Goal: Use online tool/utility: Utilize a website feature to perform a specific function

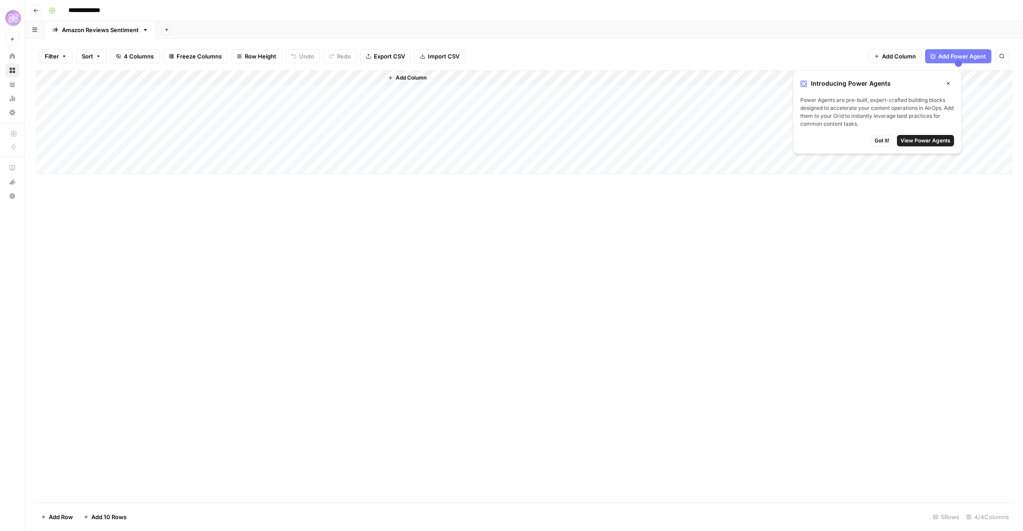
click at [886, 140] on span "Got it!" at bounding box center [882, 141] width 15 height 8
click at [186, 92] on div "Add Column" at bounding box center [524, 122] width 977 height 104
click at [118, 93] on div "Add Column" at bounding box center [524, 122] width 977 height 104
click at [180, 92] on div "Add Column" at bounding box center [524, 122] width 977 height 104
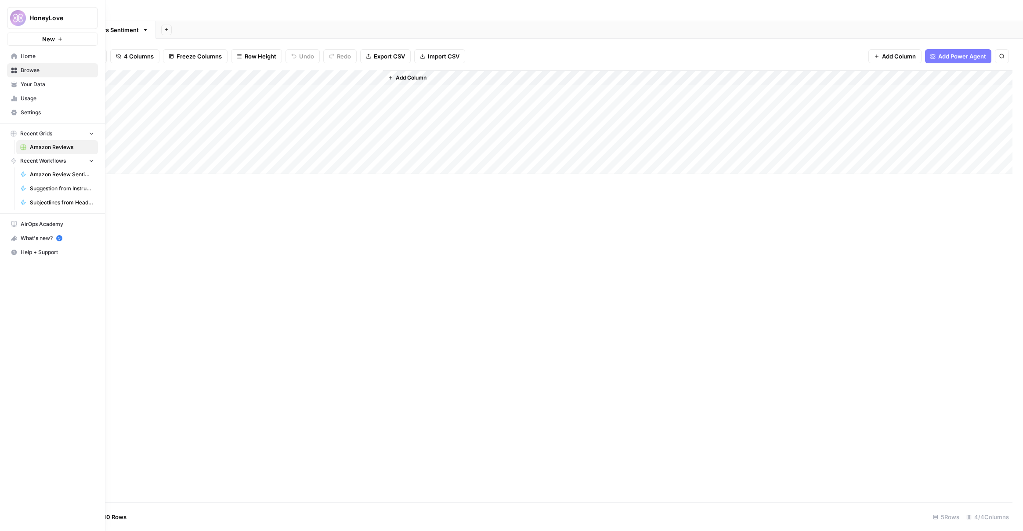
click at [68, 175] on span "Amazon Review Sentiments" at bounding box center [62, 174] width 64 height 8
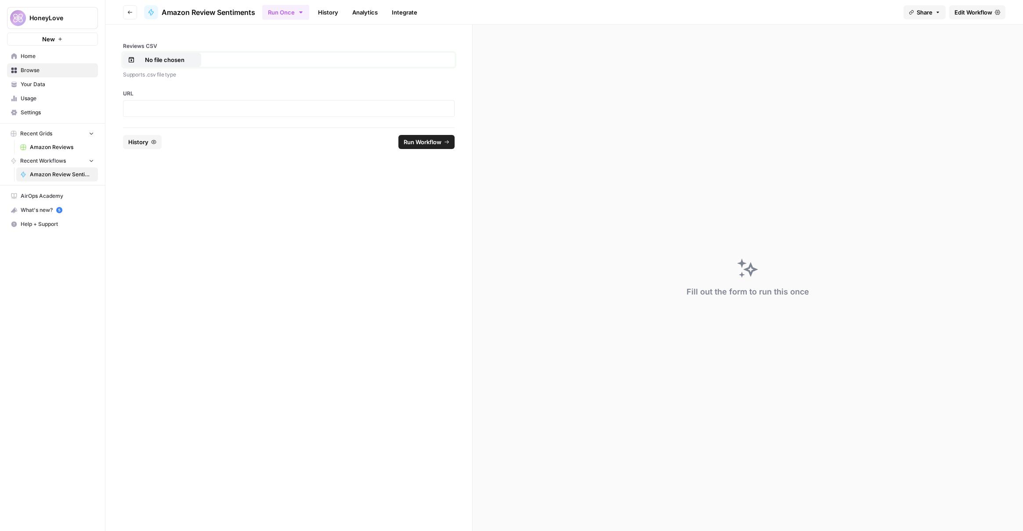
click at [163, 65] on button "No file chosen" at bounding box center [162, 60] width 78 height 14
click at [156, 58] on p "No file chosen" at bounding box center [165, 59] width 56 height 9
click at [171, 109] on p at bounding box center [289, 108] width 320 height 9
click at [435, 142] on span "Run Workflow" at bounding box center [423, 142] width 38 height 9
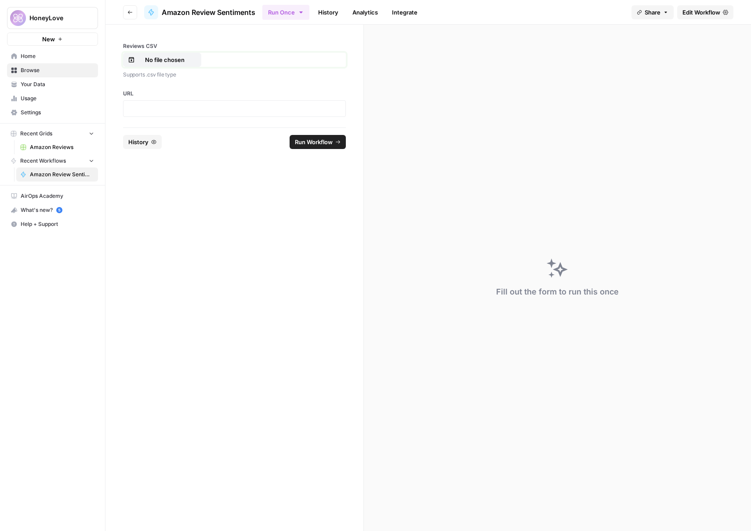
click at [167, 62] on p "No file chosen" at bounding box center [165, 59] width 56 height 9
click at [165, 109] on p at bounding box center [234, 108] width 211 height 9
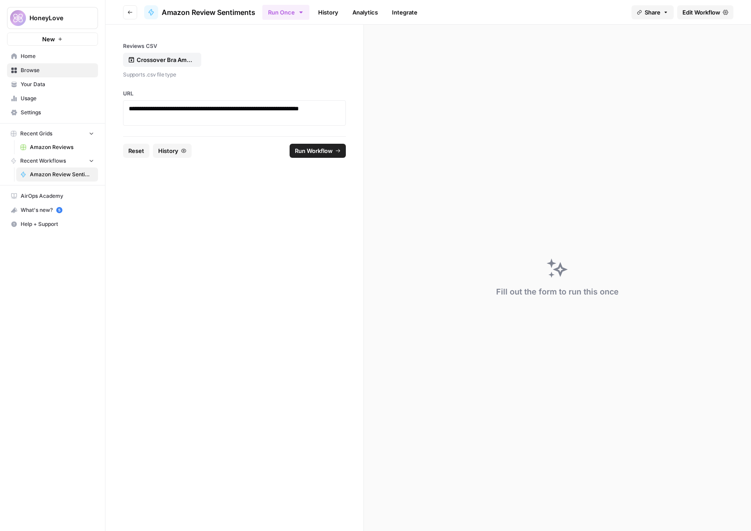
click at [236, 169] on form "**********" at bounding box center [234, 278] width 258 height 506
click at [177, 150] on span "History" at bounding box center [168, 150] width 20 height 9
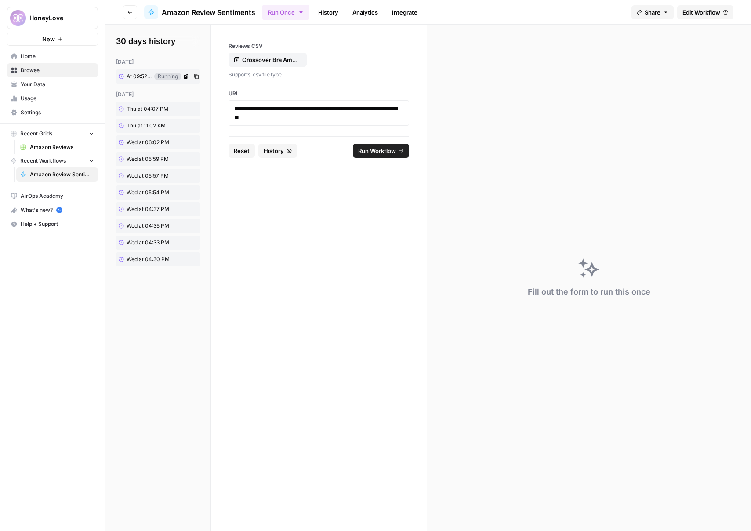
click at [135, 76] on span "At 09:52 PM" at bounding box center [139, 77] width 25 height 8
click at [129, 13] on icon "button" at bounding box center [130, 13] width 4 height 4
click at [55, 71] on span "Browse" at bounding box center [57, 70] width 73 height 8
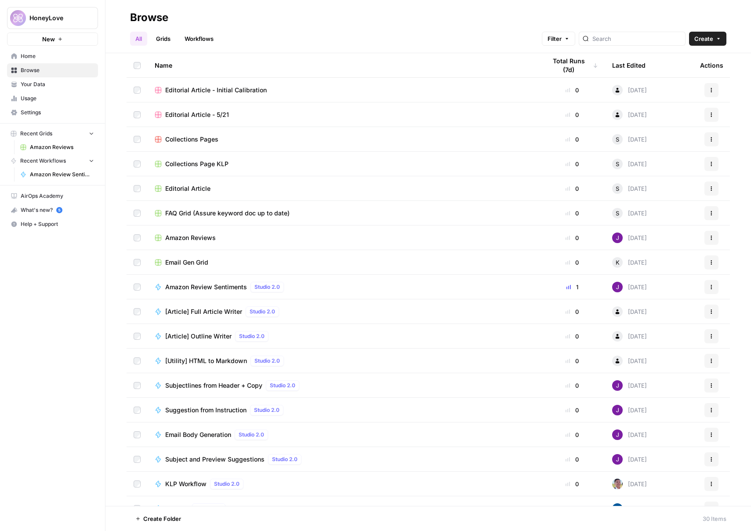
click at [58, 162] on span "Recent Workflows" at bounding box center [43, 161] width 46 height 8
click at [59, 160] on span "Recent Workflows" at bounding box center [43, 161] width 46 height 8
click at [65, 146] on span "Amazon Reviews" at bounding box center [62, 147] width 64 height 8
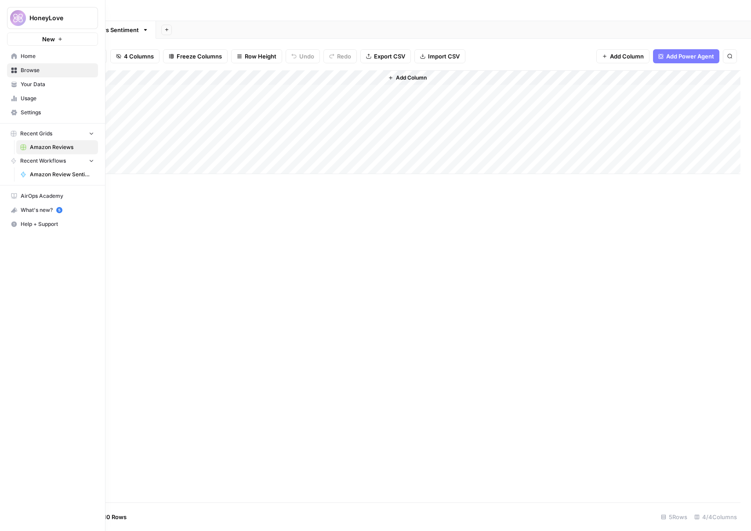
click at [62, 174] on span "Amazon Review Sentiments" at bounding box center [62, 174] width 64 height 8
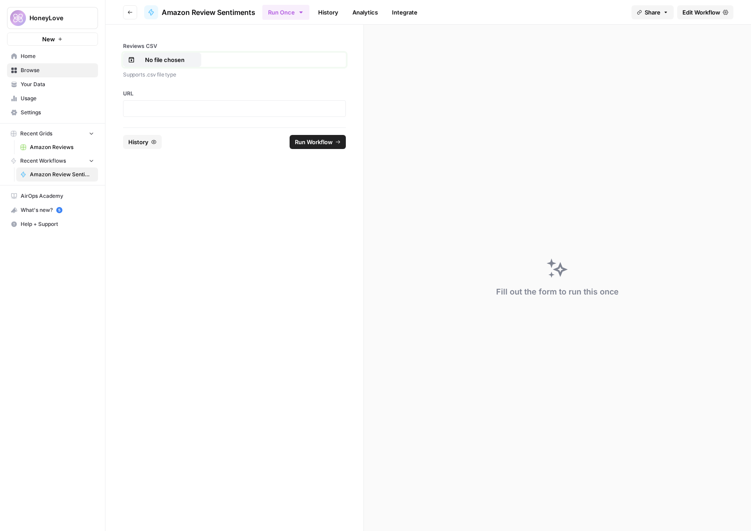
click at [163, 58] on p "No file chosen" at bounding box center [165, 59] width 56 height 9
click at [167, 109] on p at bounding box center [234, 108] width 211 height 9
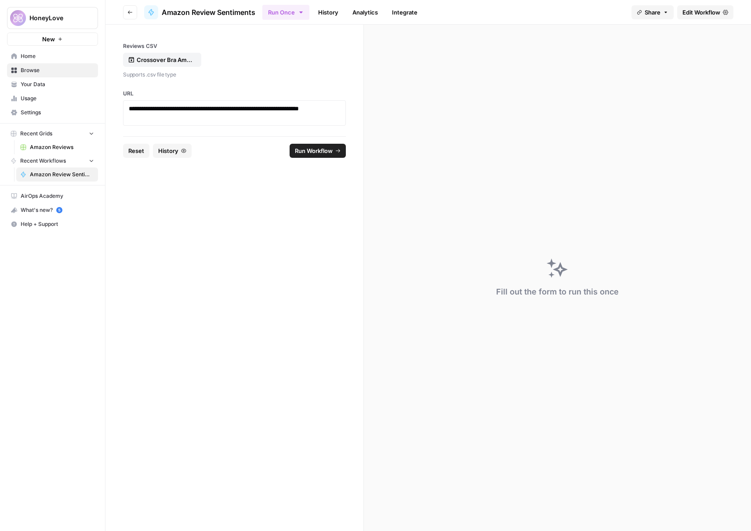
click at [220, 179] on form "**********" at bounding box center [234, 278] width 258 height 506
click at [317, 149] on span "Run Workflow" at bounding box center [314, 150] width 38 height 9
